Goal: Task Accomplishment & Management: Manage account settings

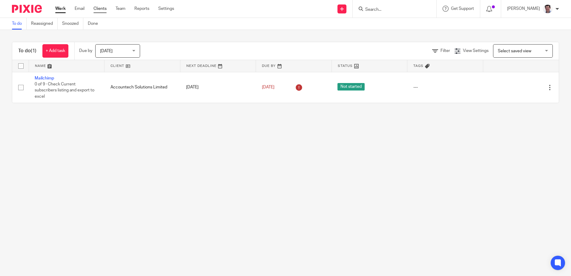
click at [100, 9] on link "Clients" at bounding box center [99, 9] width 13 height 6
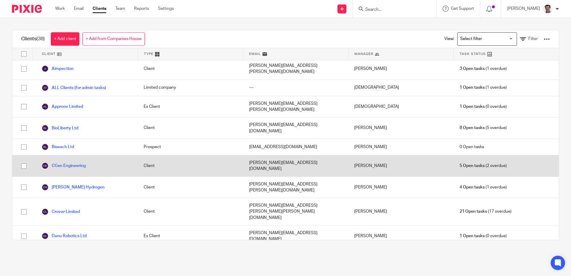
scroll to position [90, 0]
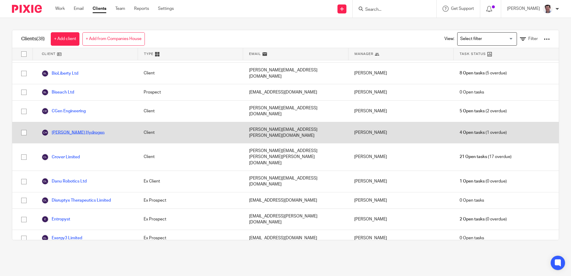
click at [66, 129] on link "[PERSON_NAME] Hydrogen" at bounding box center [72, 132] width 63 height 7
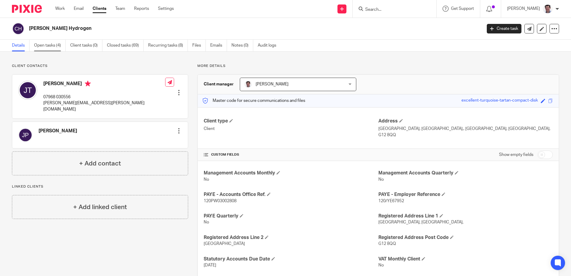
click at [50, 48] on link "Open tasks (4)" at bounding box center [50, 46] width 32 height 12
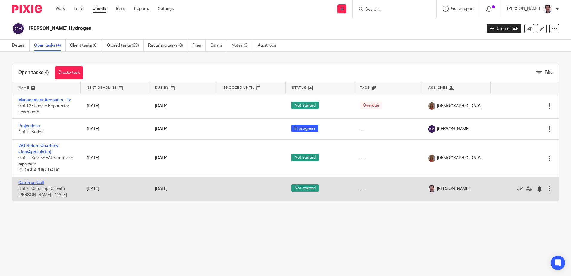
click at [36, 181] on link "Catch up Call" at bounding box center [30, 183] width 25 height 4
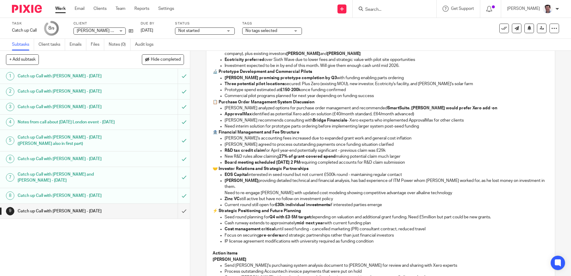
scroll to position [179, 0]
